Goal: Book appointment/travel/reservation

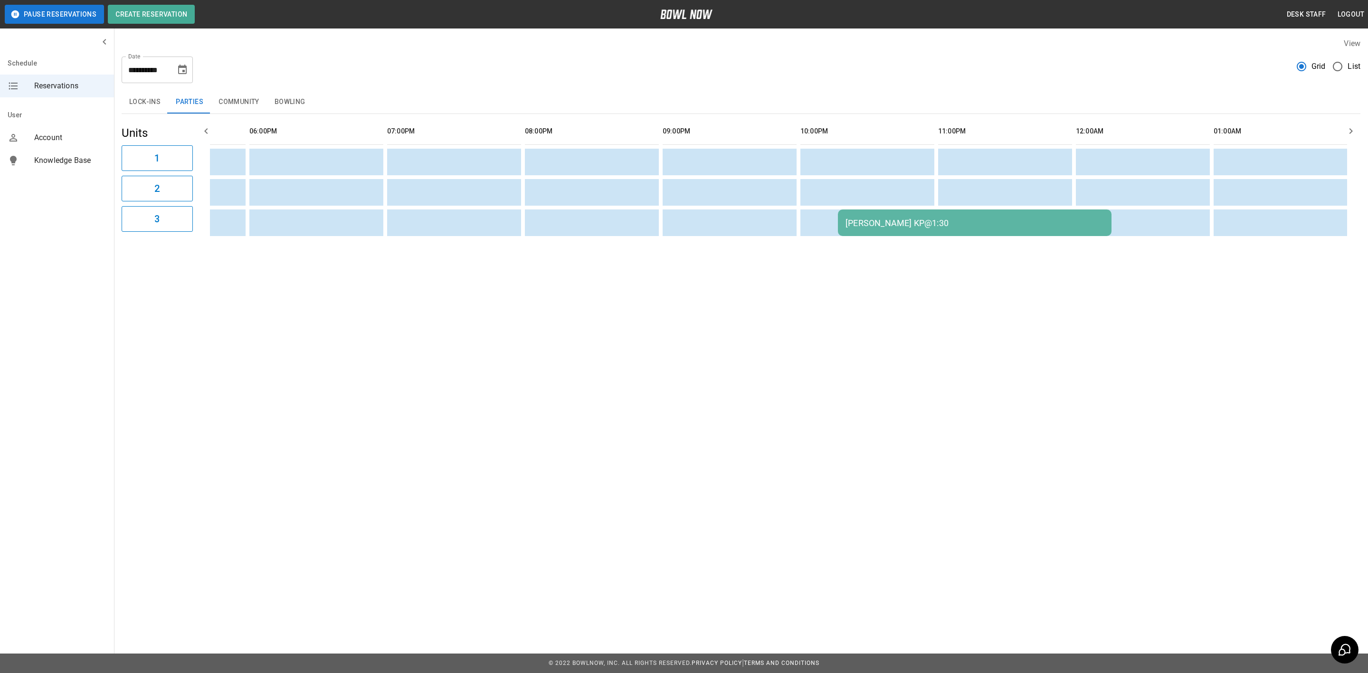
scroll to position [0, 1207]
click at [280, 111] on button "Bowling" at bounding box center [290, 102] width 46 height 23
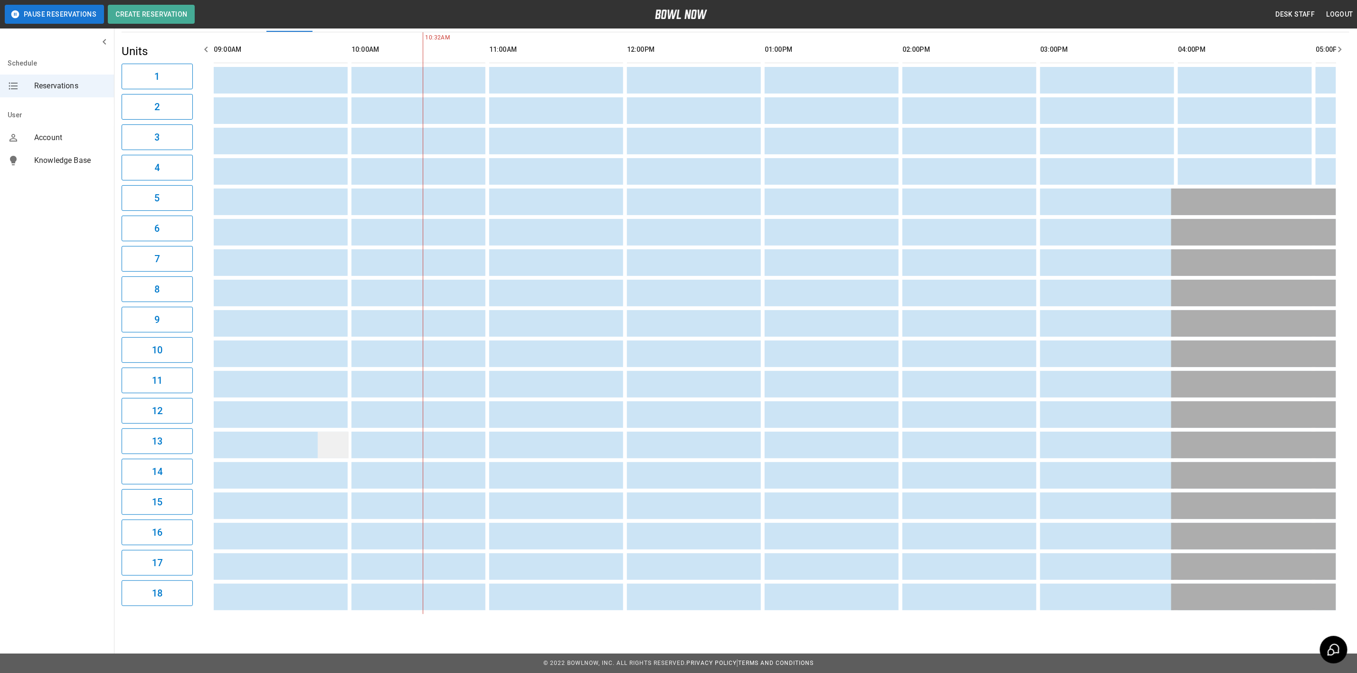
scroll to position [0, 0]
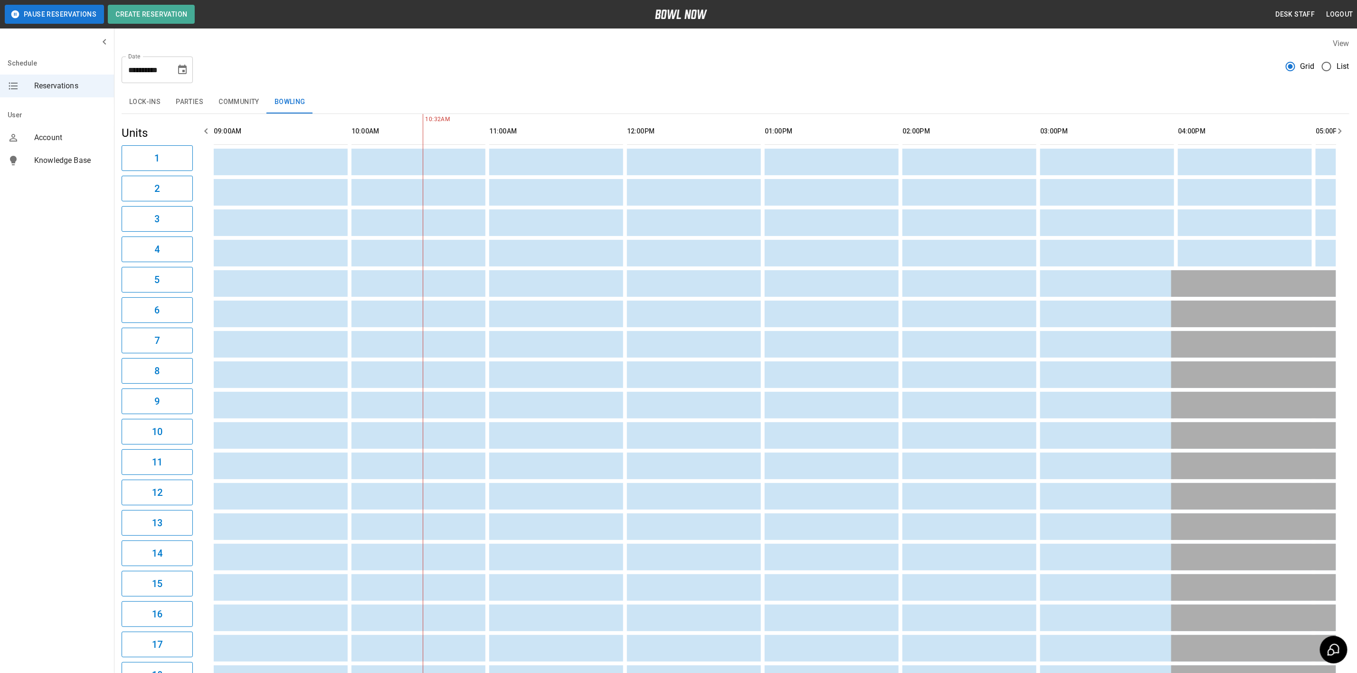
click at [242, 105] on button "Community" at bounding box center [239, 102] width 56 height 23
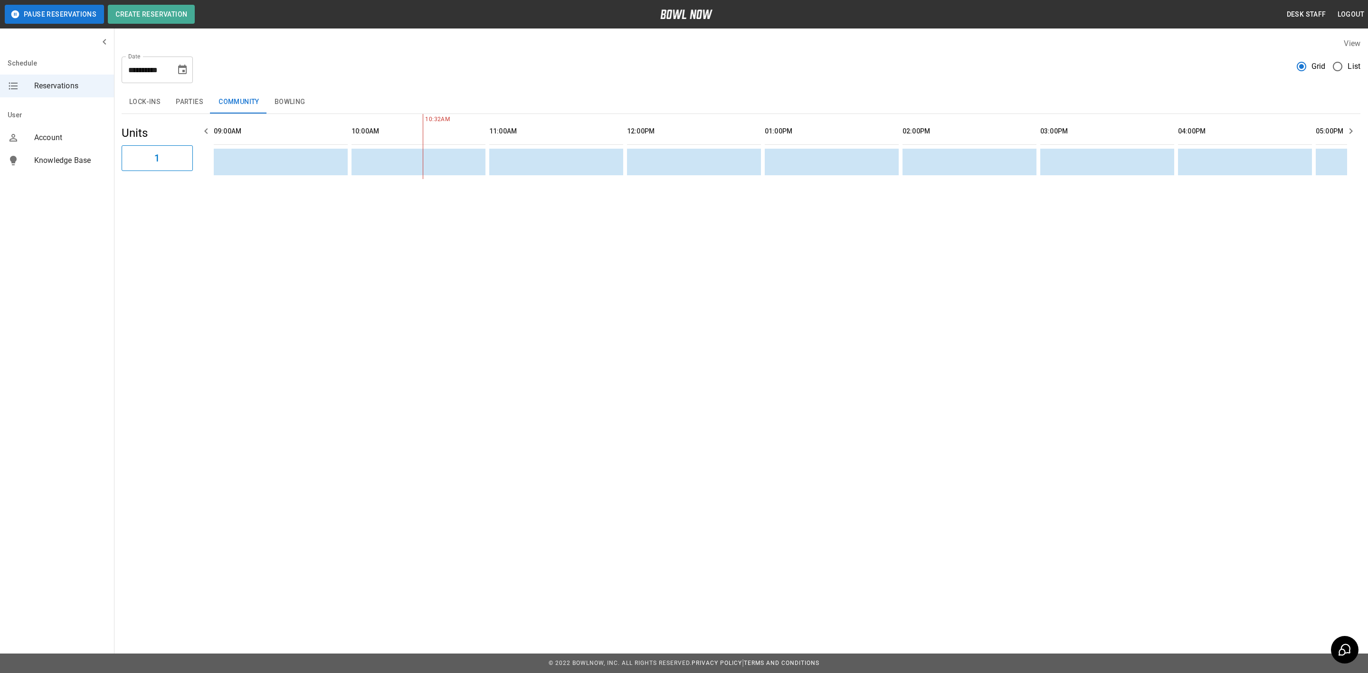
click at [195, 107] on button "Parties" at bounding box center [189, 102] width 43 height 23
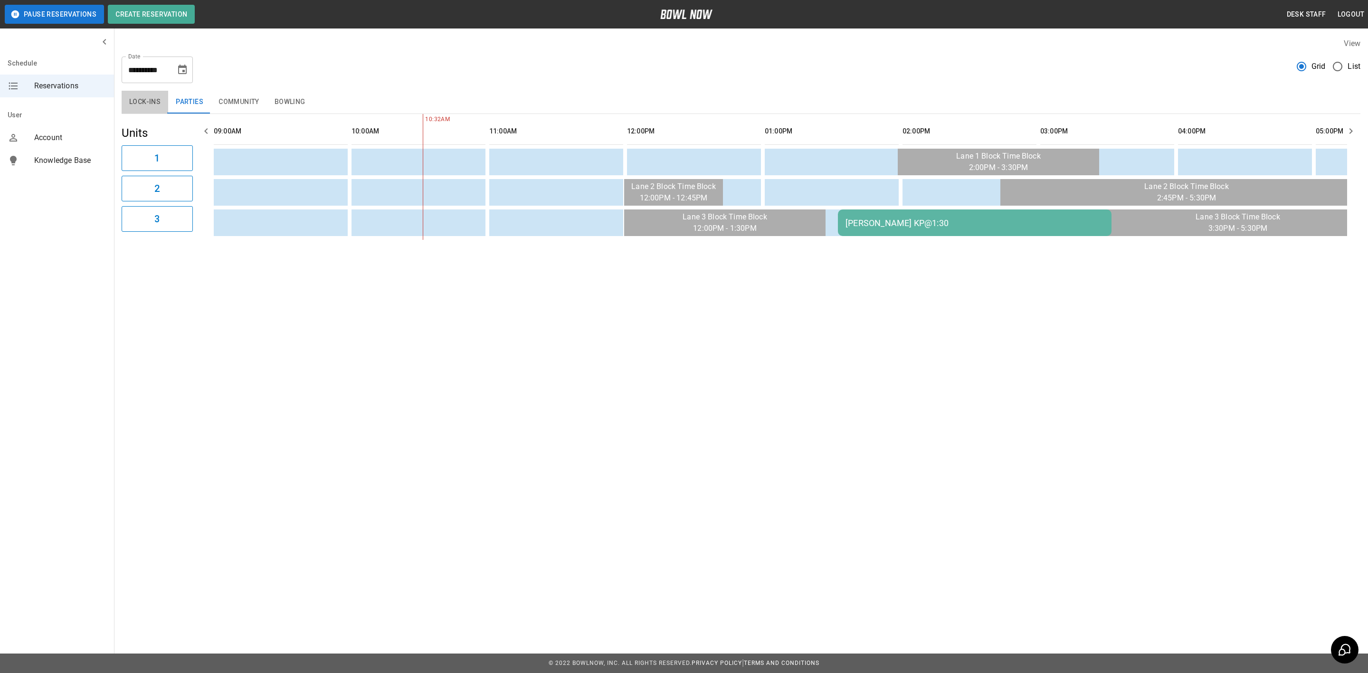
click at [151, 104] on button "Lock-ins" at bounding box center [145, 102] width 47 height 23
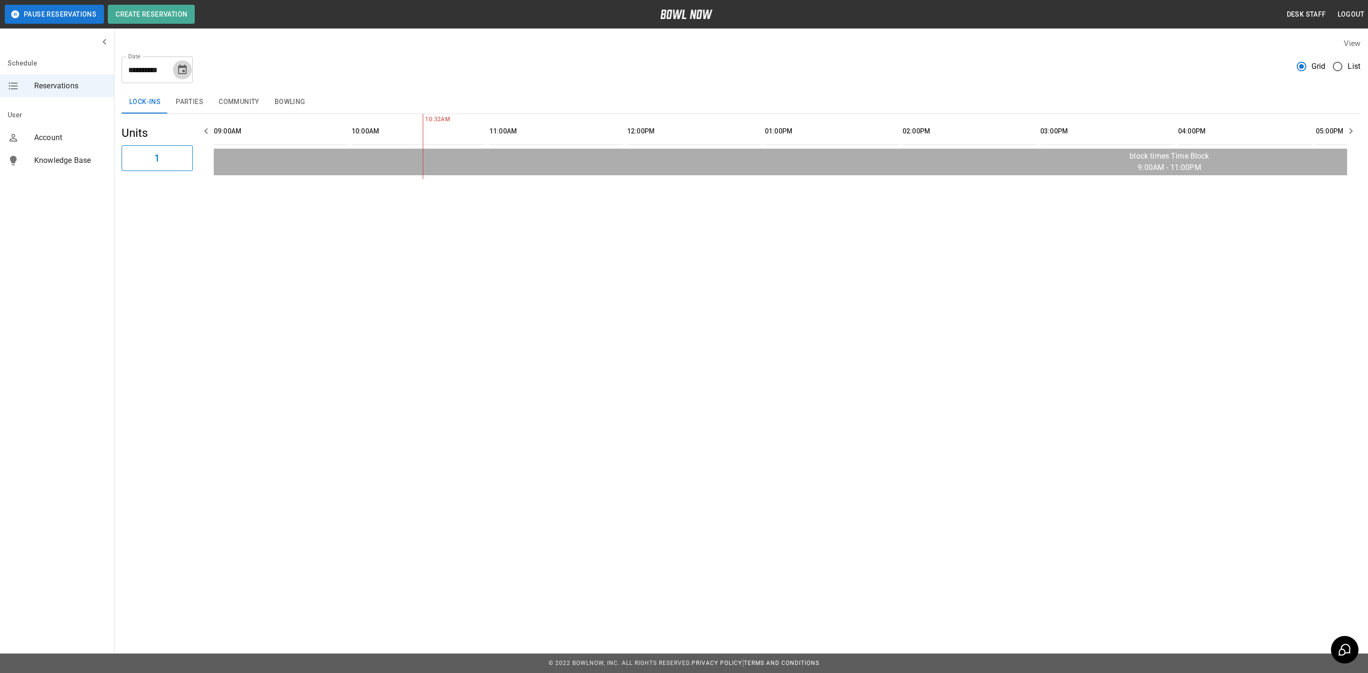
click at [187, 73] on icon "Choose date, selected date is Sep 14, 2025" at bounding box center [182, 69] width 11 height 11
click at [183, 152] on button "12" at bounding box center [183, 155] width 17 height 17
type input "**********"
click at [192, 107] on button "Parties" at bounding box center [189, 102] width 43 height 23
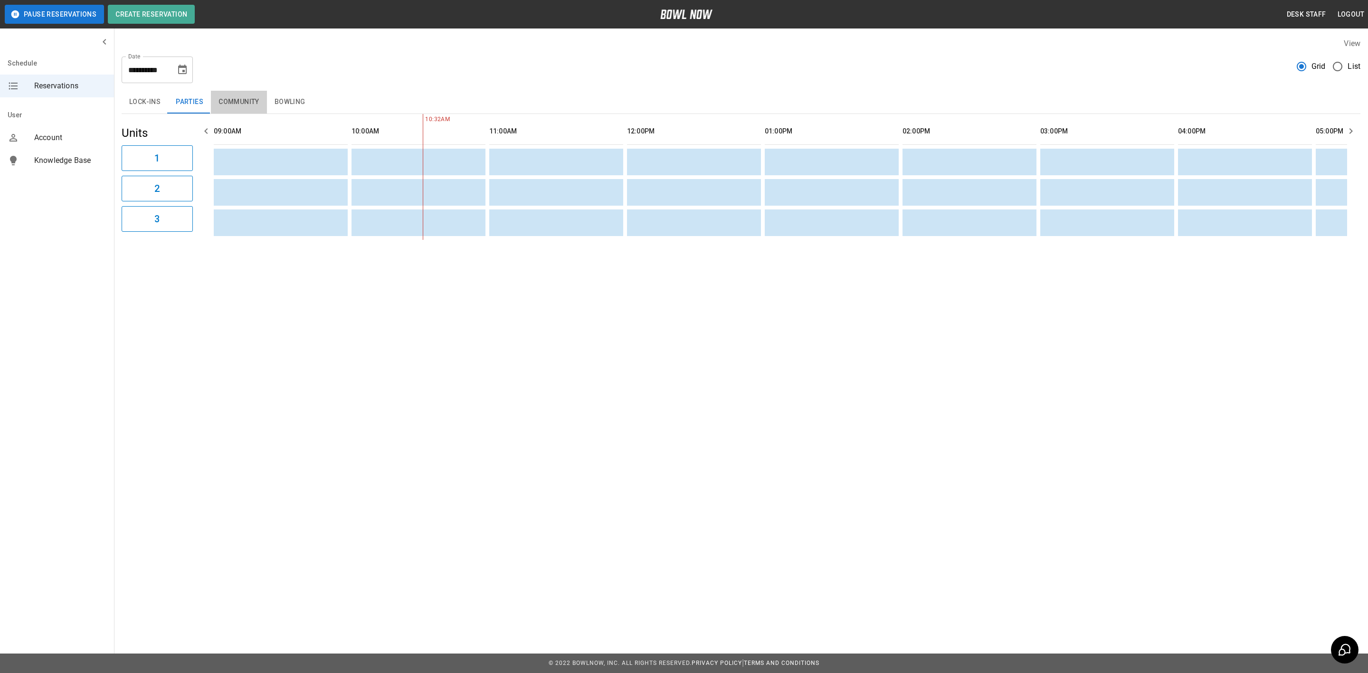
click at [223, 101] on button "Community" at bounding box center [239, 102] width 56 height 23
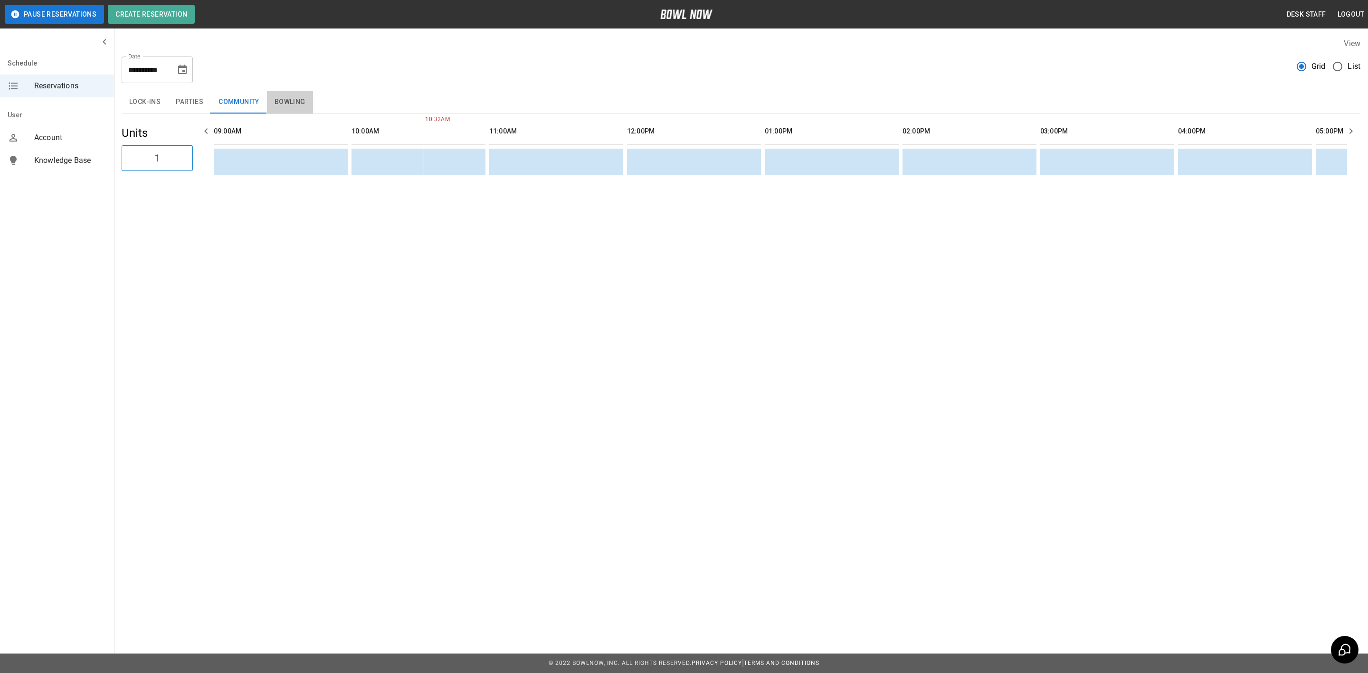
click at [275, 100] on button "Bowling" at bounding box center [290, 102] width 46 height 23
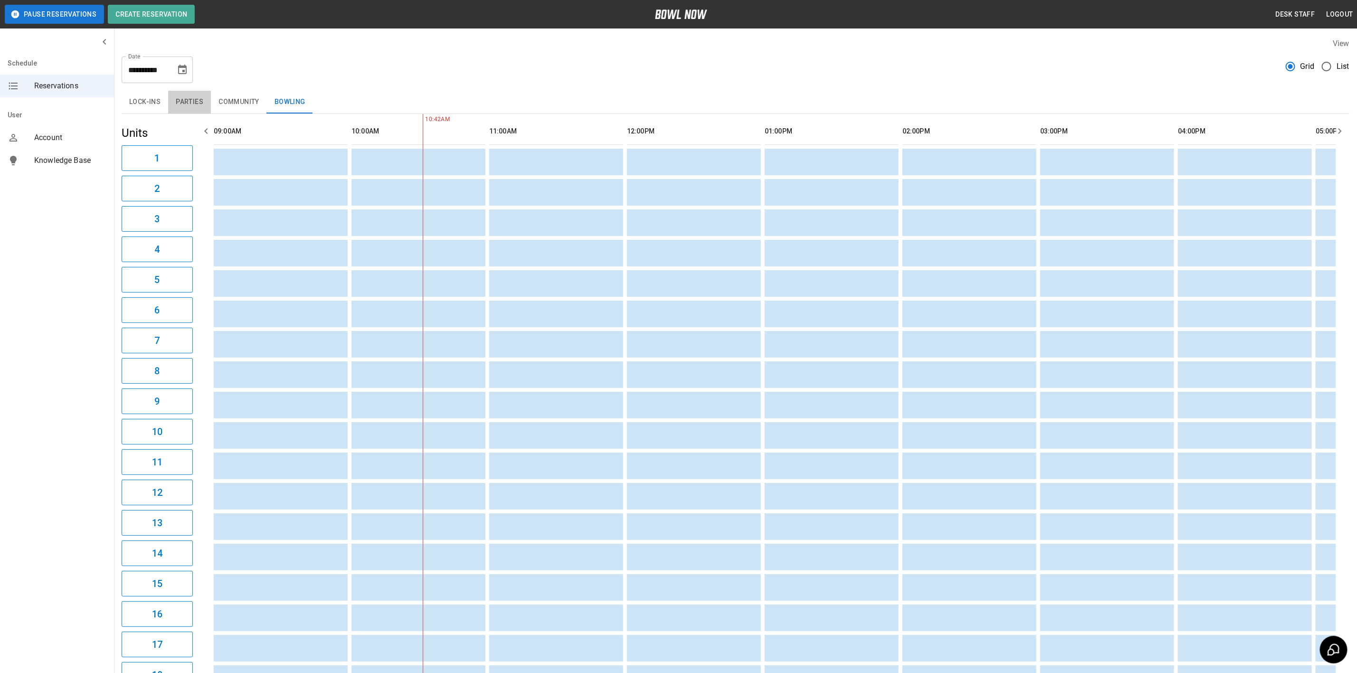
click at [205, 106] on button "Parties" at bounding box center [189, 102] width 43 height 23
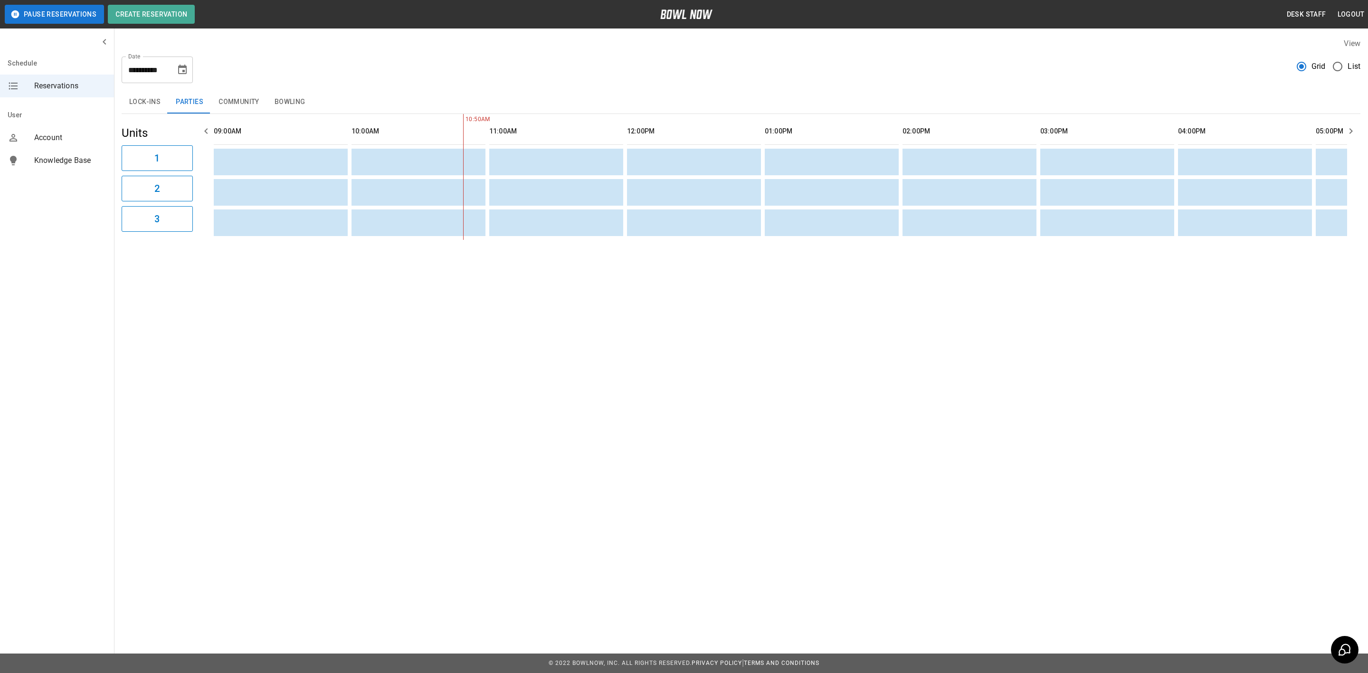
click at [264, 98] on button "Community" at bounding box center [239, 102] width 56 height 23
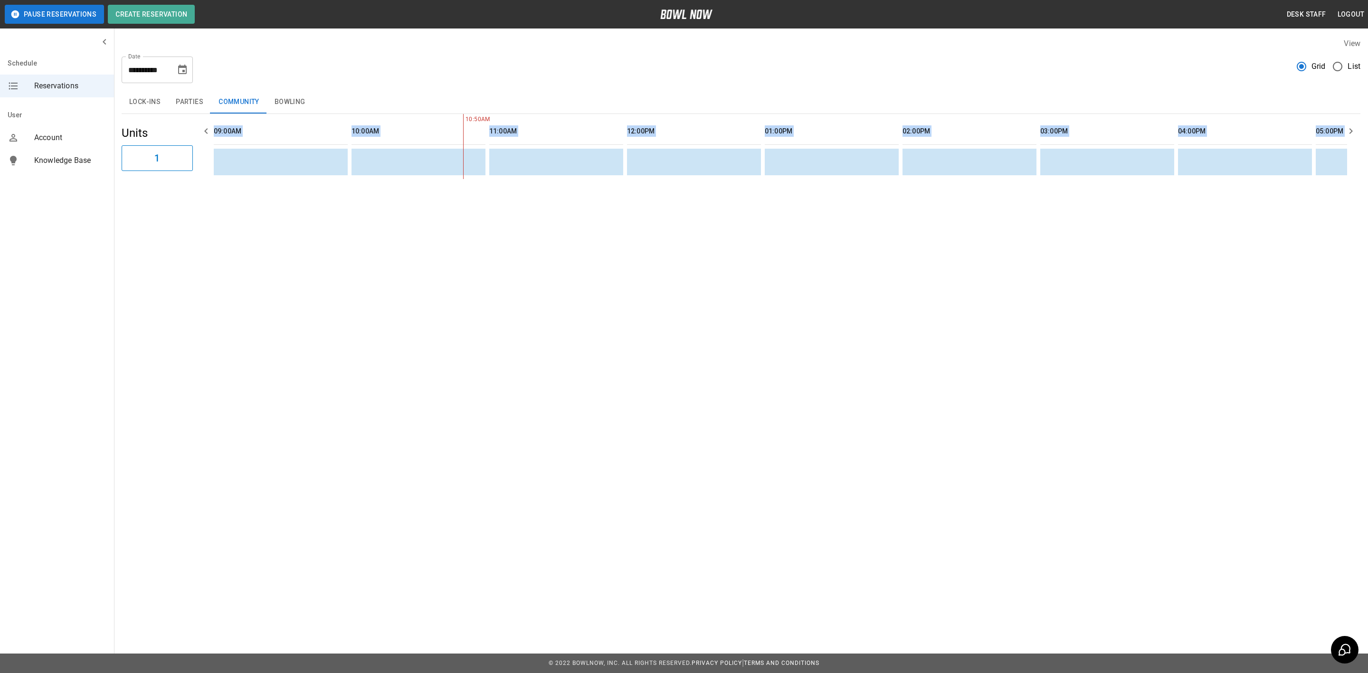
drag, startPoint x: 276, startPoint y: 187, endPoint x: 804, endPoint y: 190, distance: 528.2
click at [804, 187] on div "**********" at bounding box center [741, 108] width 1254 height 156
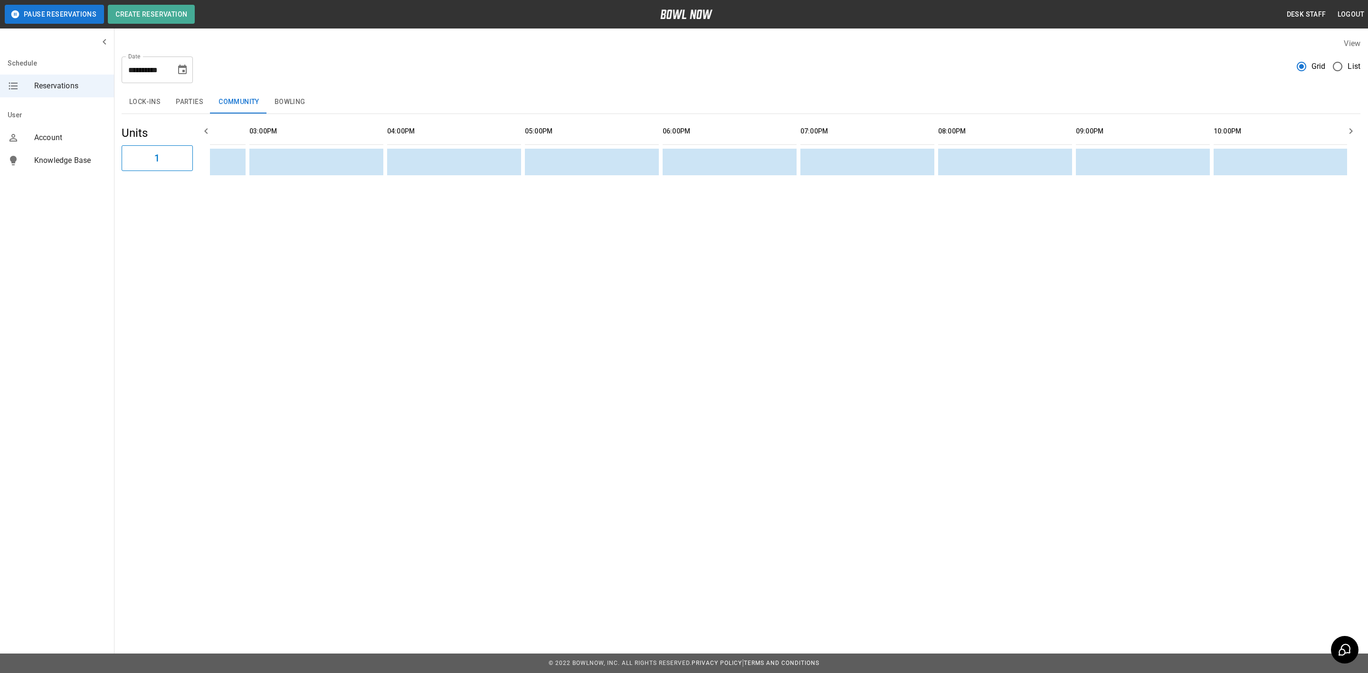
scroll to position [0, 285]
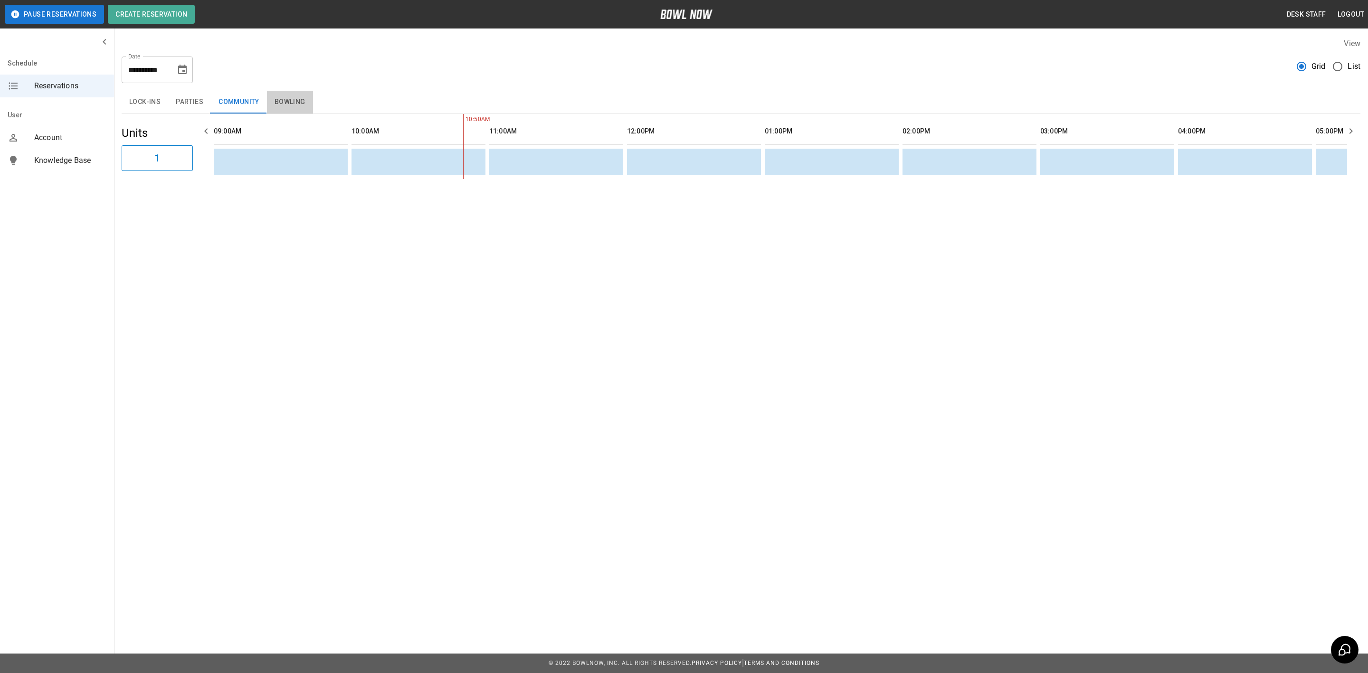
click at [294, 103] on button "Bowling" at bounding box center [290, 102] width 46 height 23
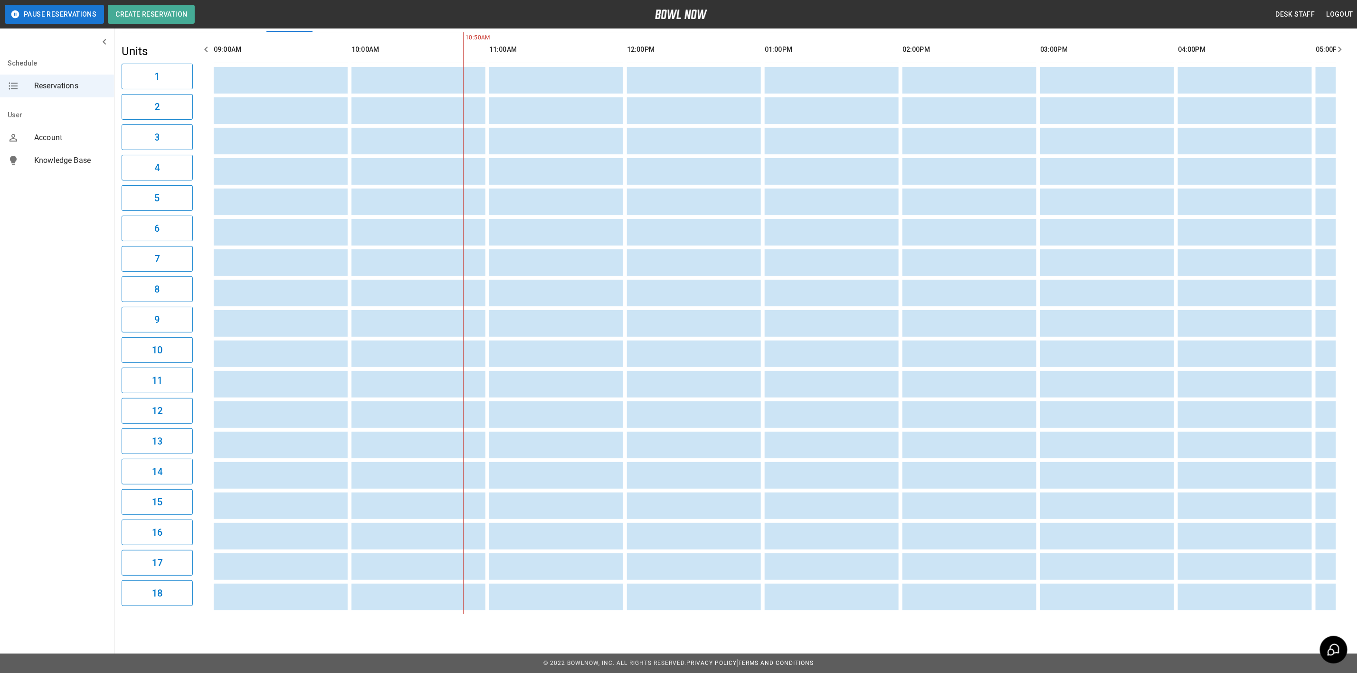
scroll to position [0, 646]
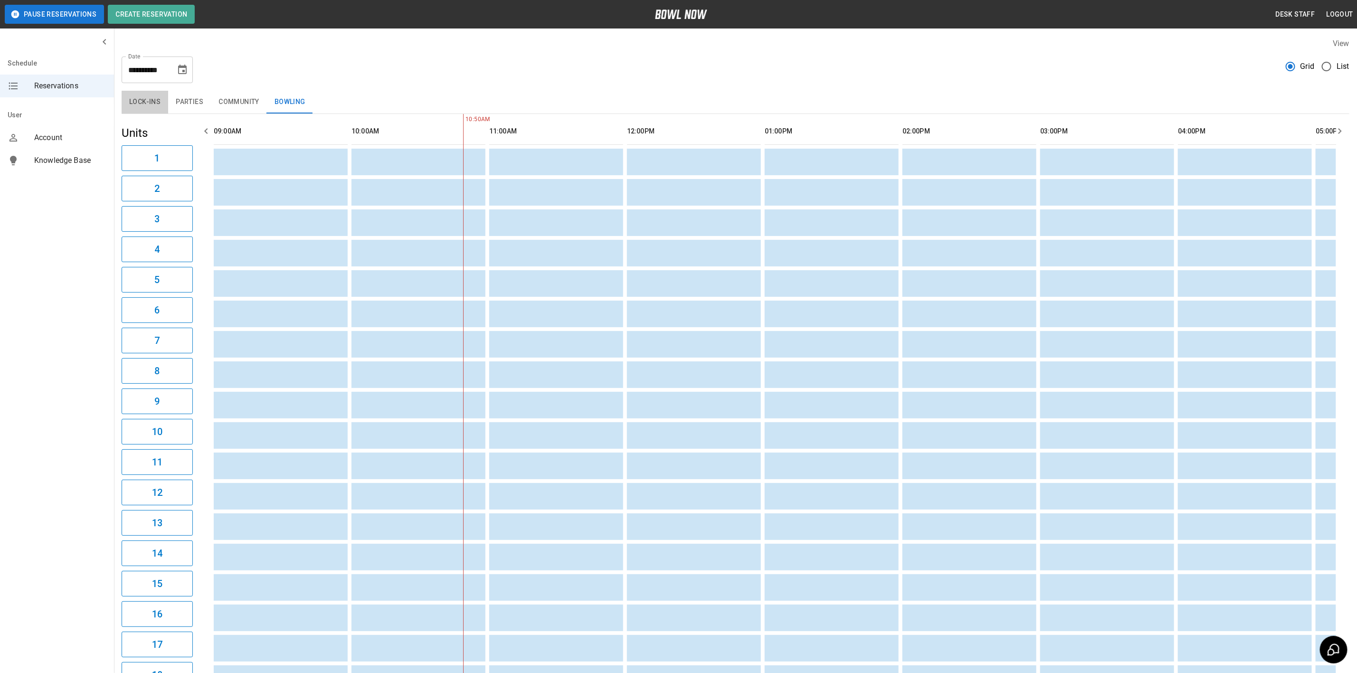
click at [151, 93] on button "Lock-ins" at bounding box center [145, 102] width 47 height 23
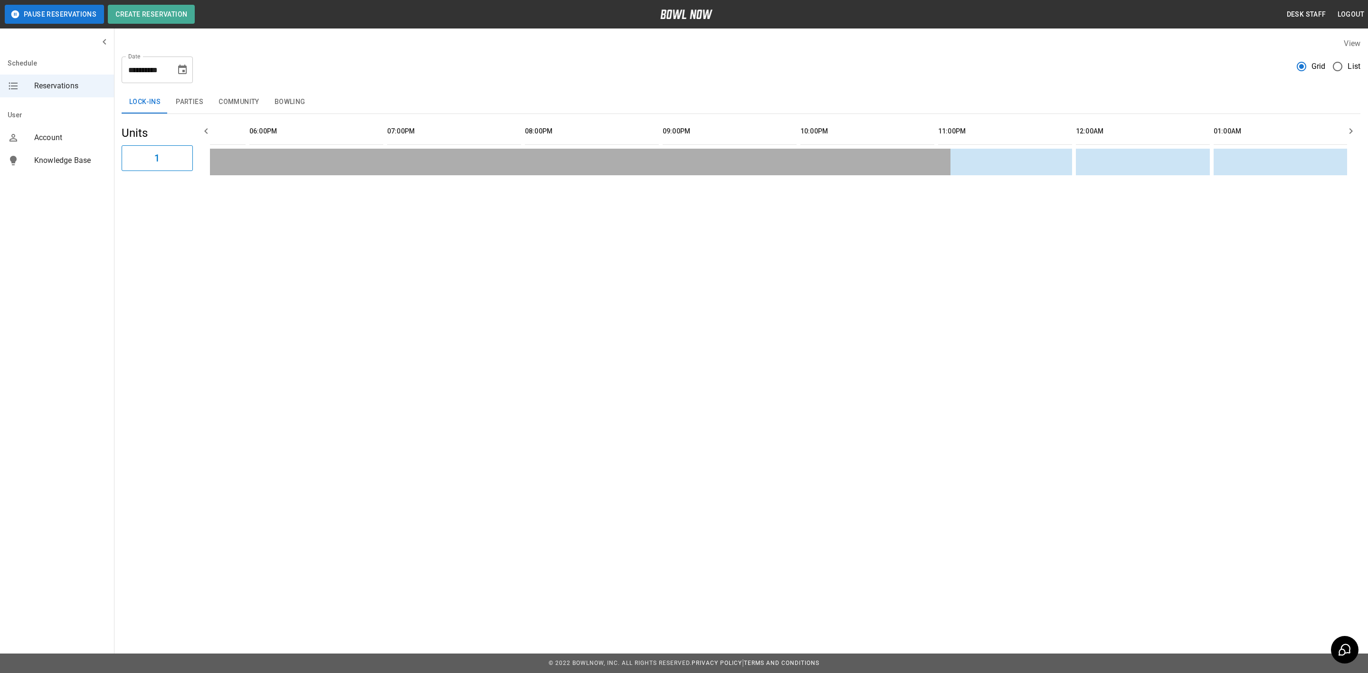
click at [820, 287] on div "**********" at bounding box center [684, 336] width 1368 height 673
click at [663, 561] on div "**********" at bounding box center [684, 336] width 1368 height 673
